Goal: Navigation & Orientation: Find specific page/section

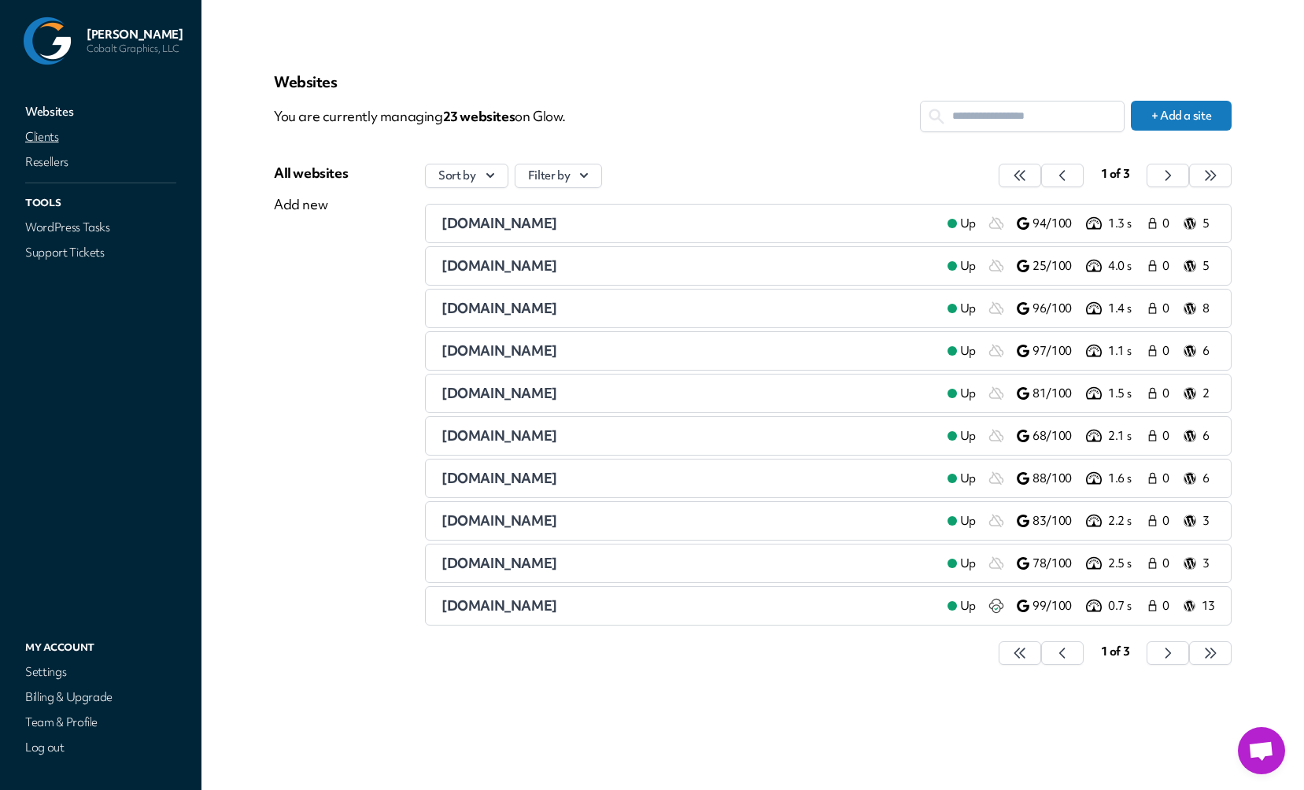
click at [53, 138] on link "Clients" at bounding box center [100, 137] width 157 height 22
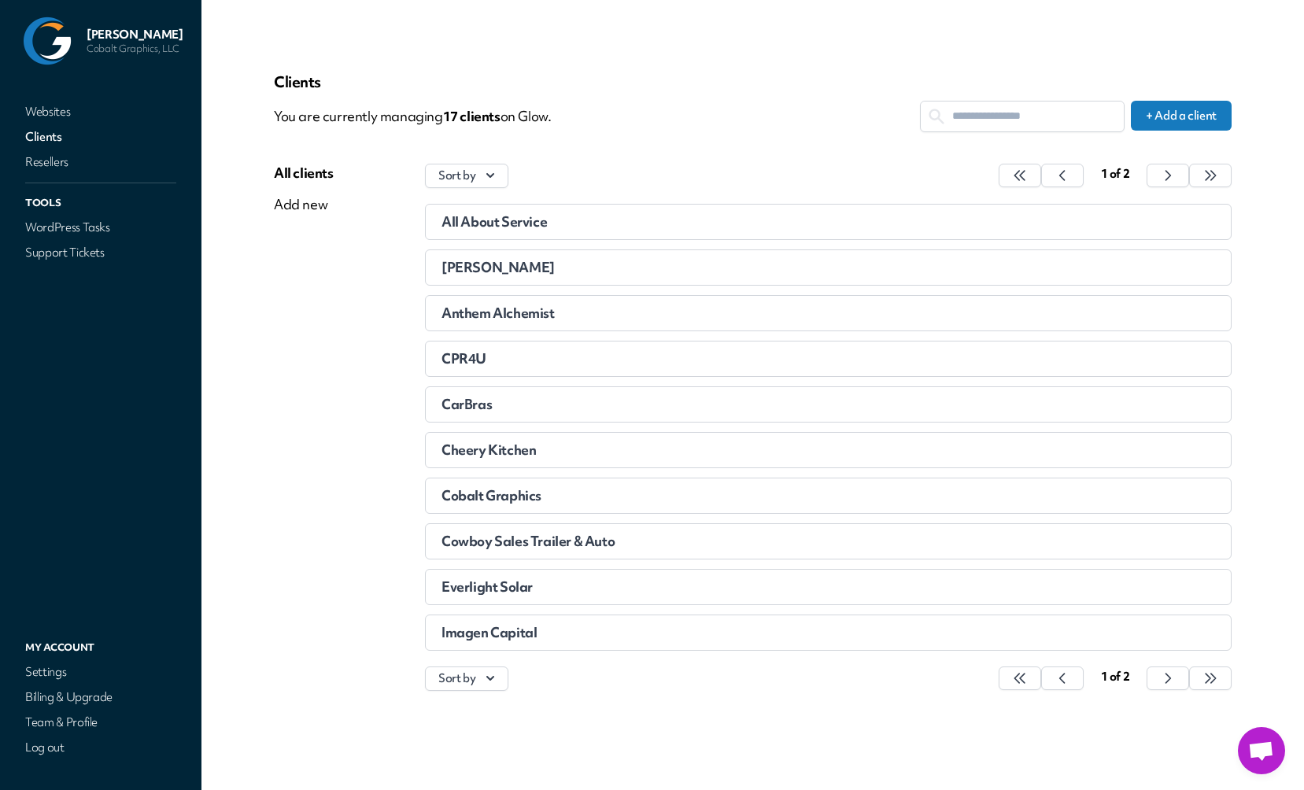
click at [474, 493] on span "Cobalt Graphics" at bounding box center [491, 495] width 100 height 18
click at [467, 278] on li "[PERSON_NAME]" at bounding box center [828, 267] width 806 height 36
click at [1027, 678] on icon "button" at bounding box center [1020, 678] width 16 height 16
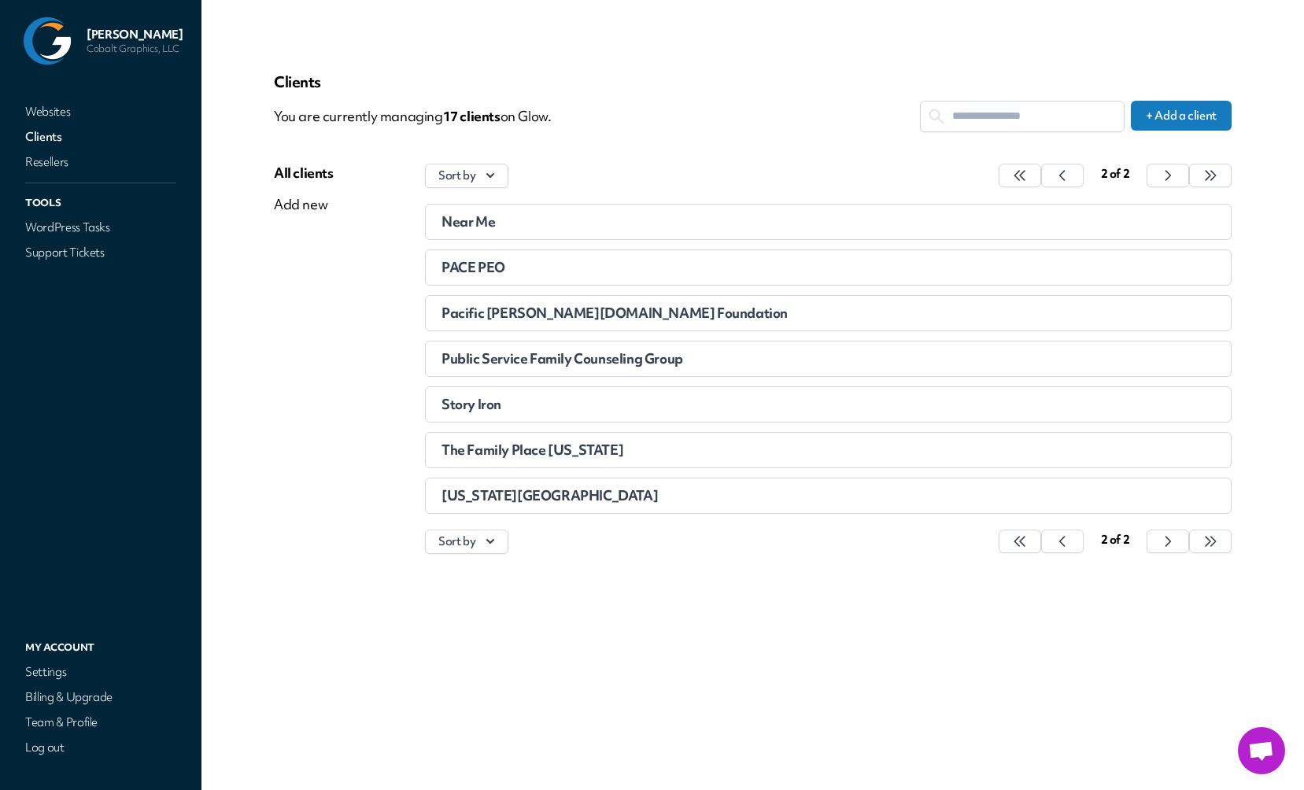
click at [489, 489] on span "[US_STATE][GEOGRAPHIC_DATA]" at bounding box center [549, 495] width 216 height 18
